Goal: Task Accomplishment & Management: Complete application form

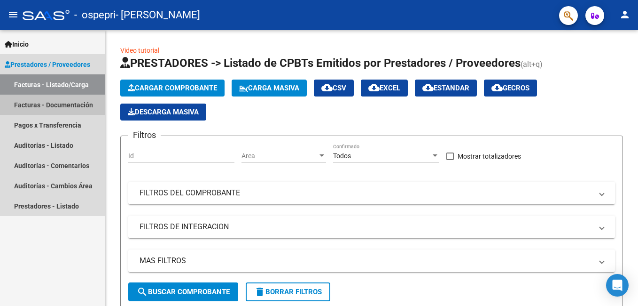
click at [29, 105] on link "Facturas - Documentación" at bounding box center [52, 104] width 105 height 20
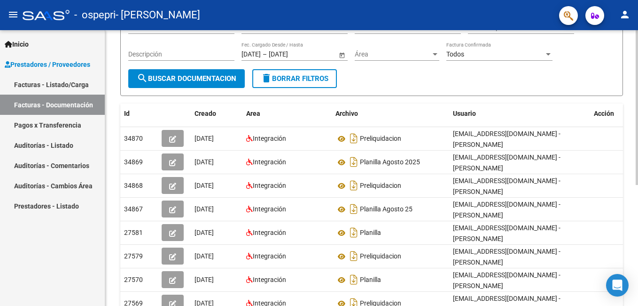
scroll to position [47, 0]
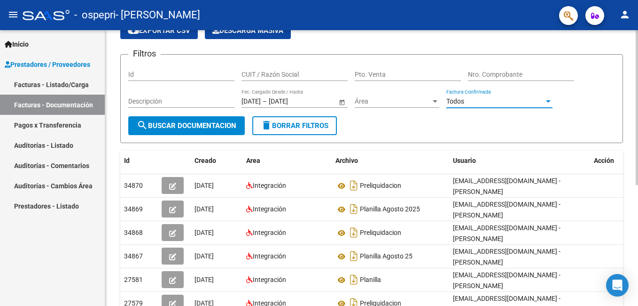
click at [548, 100] on div at bounding box center [548, 101] width 5 height 2
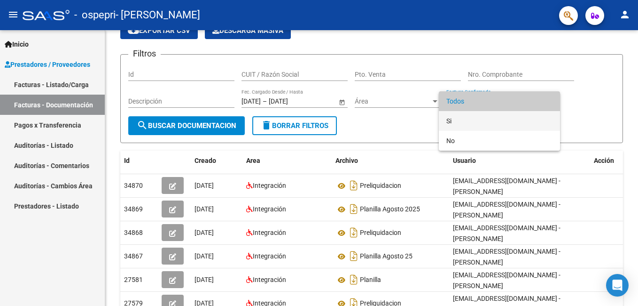
click at [450, 121] on span "Si" at bounding box center [500, 121] width 106 height 20
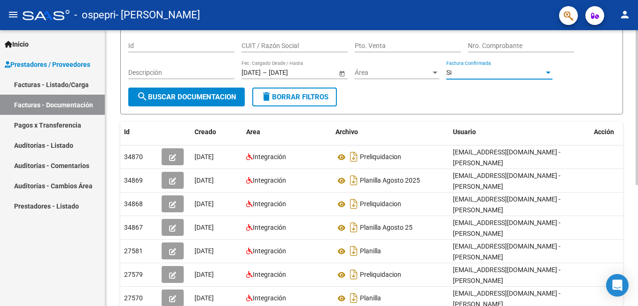
scroll to position [0, 0]
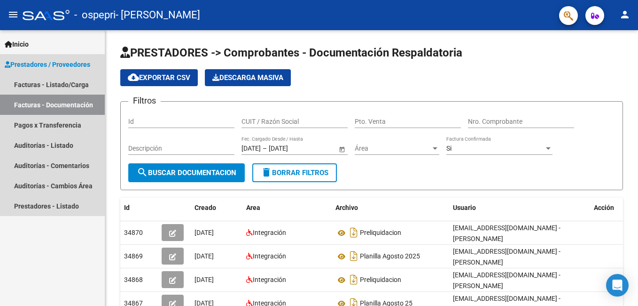
click at [39, 61] on span "Prestadores / Proveedores" at bounding box center [48, 64] width 86 height 10
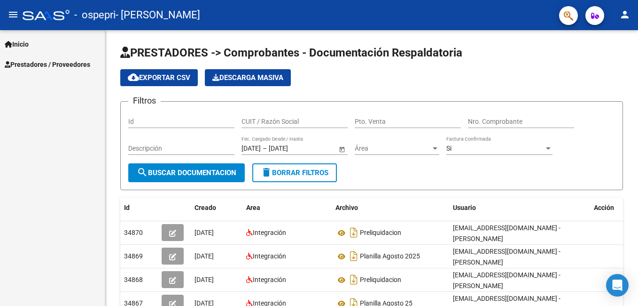
click at [25, 43] on span "Inicio" at bounding box center [17, 44] width 24 height 10
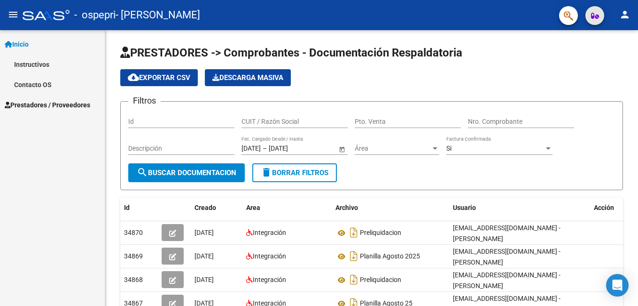
click at [592, 16] on icon "button" at bounding box center [595, 15] width 8 height 7
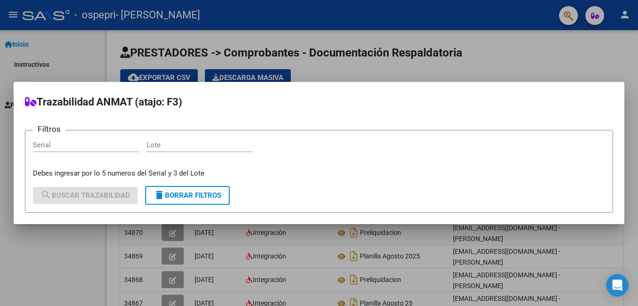
click at [569, 16] on div at bounding box center [319, 153] width 638 height 306
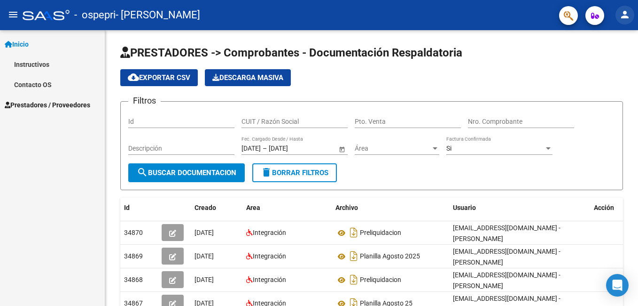
click at [623, 16] on mat-icon "person" at bounding box center [625, 14] width 11 height 11
click at [523, 54] on div at bounding box center [319, 153] width 638 height 306
click at [10, 14] on mat-icon "menu" at bounding box center [13, 14] width 11 height 11
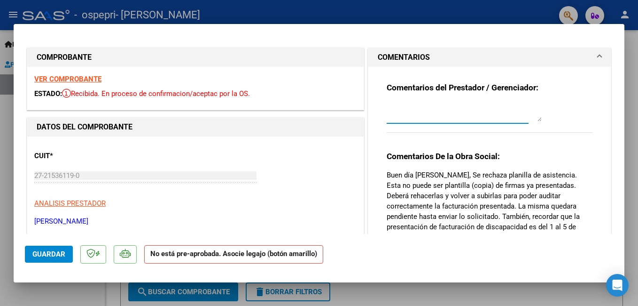
click at [387, 116] on textarea at bounding box center [464, 111] width 155 height 19
click at [434, 107] on textarea "Buenas tardes. ya me han señalado esta situacion, la madre que es del interior …" at bounding box center [464, 111] width 155 height 19
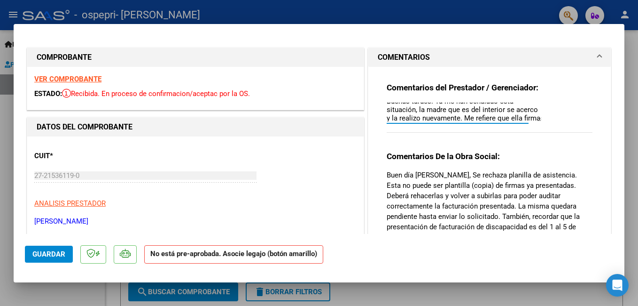
click at [478, 118] on textarea "Buenas tardes. Ya me han señalado esta situación, la madre que es del interior …" at bounding box center [464, 111] width 155 height 19
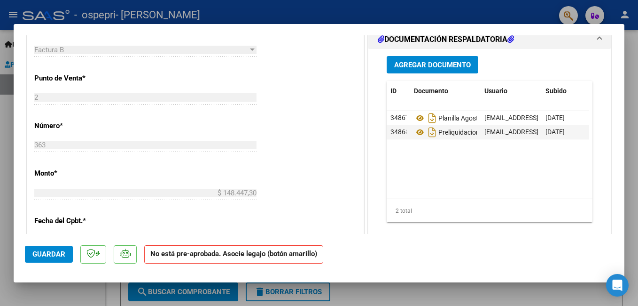
scroll to position [329, 0]
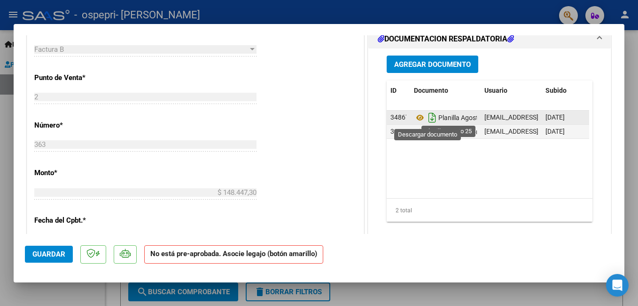
type textarea "Buenas tardes. Ya me han señalado esta situación, la madre que es del interior …"
click at [426, 118] on icon "Descargar documento" at bounding box center [432, 117] width 12 height 15
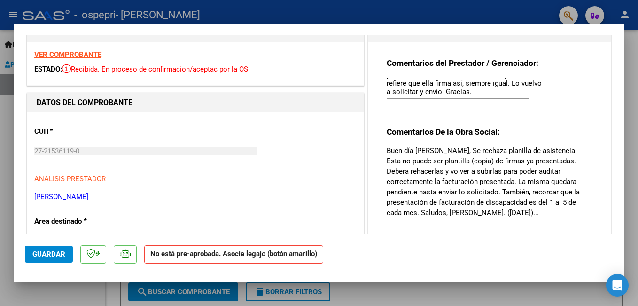
scroll to position [0, 0]
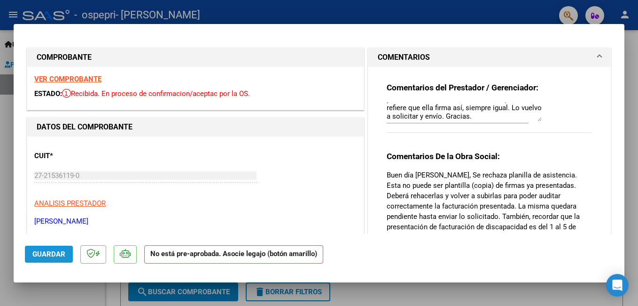
click at [62, 256] on span "Guardar" at bounding box center [48, 254] width 33 height 8
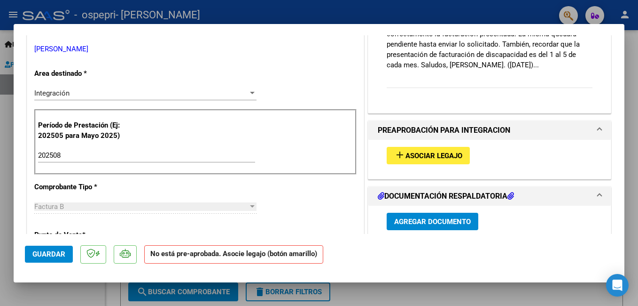
scroll to position [188, 0]
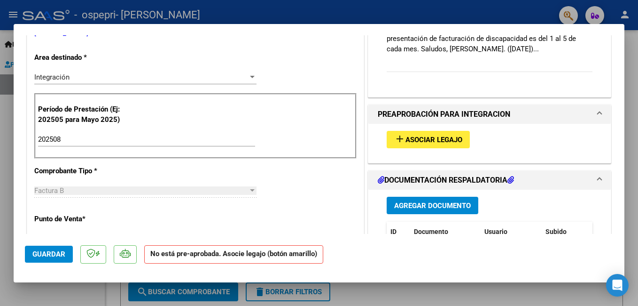
click at [37, 252] on span "Guardar" at bounding box center [48, 254] width 33 height 8
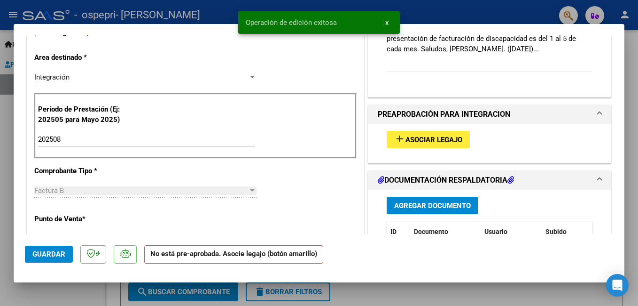
click at [388, 24] on span "x" at bounding box center [387, 22] width 3 height 8
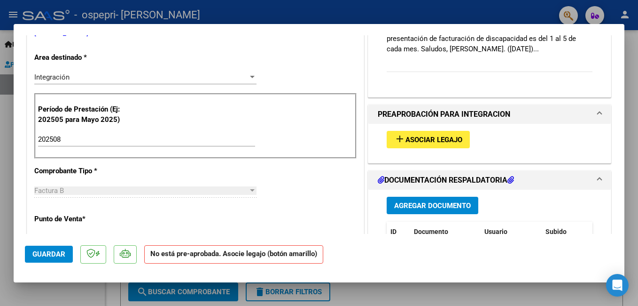
click at [631, 245] on div at bounding box center [319, 153] width 638 height 306
type input "$ 0,00"
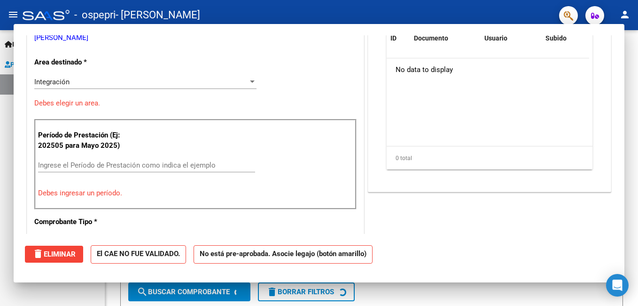
scroll to position [193, 0]
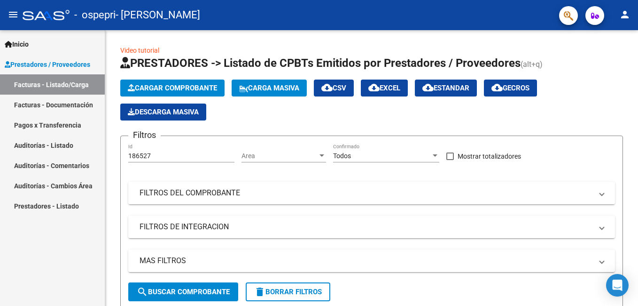
click at [625, 13] on mat-icon "person" at bounding box center [625, 14] width 11 height 11
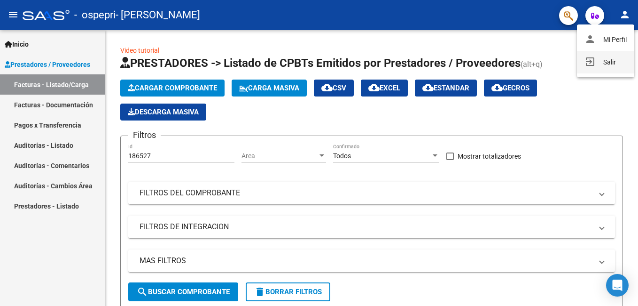
click at [604, 63] on button "exit_to_app Salir" at bounding box center [605, 62] width 57 height 23
